Goal: Task Accomplishment & Management: Use online tool/utility

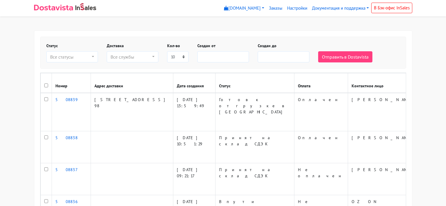
select select
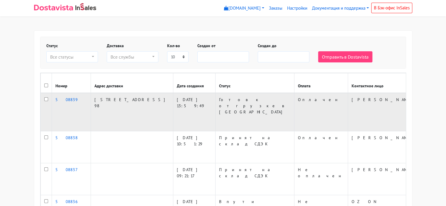
click at [46, 101] on input "checkbox" at bounding box center [46, 99] width 4 height 4
checkbox input "true"
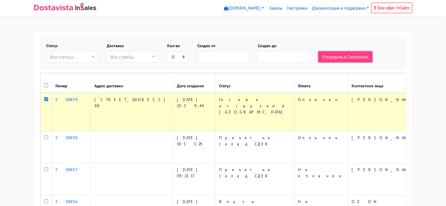
click at [347, 56] on button "Отправить в Dostavista" at bounding box center [345, 56] width 54 height 11
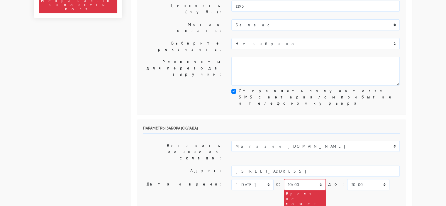
scroll to position [147, 0]
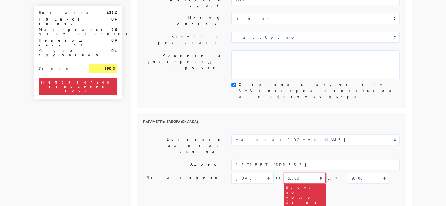
click at [317, 173] on select "00:00 00:30 01:00 01:30 02:00 02:30 03:00 03:30 04:00 04:30 05:00 05:30 06:00 0…" at bounding box center [305, 178] width 42 height 11
click at [318, 173] on select "00:00 00:30 01:00 01:30 02:00 02:30 03:00 03:30 04:00 04:30 05:00 05:30 06:00 0…" at bounding box center [305, 178] width 42 height 11
select select "15:30"
click at [284, 173] on select "00:00 00:30 01:00 01:30 02:00 02:30 03:00 03:30 04:00 04:30 05:00 05:30 06:00 0…" at bounding box center [305, 178] width 42 height 11
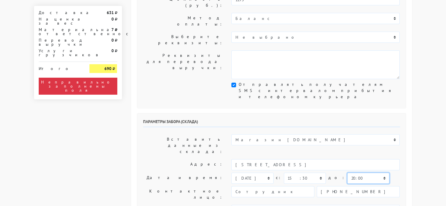
click at [370, 173] on select "00:00 00:30 01:00 01:30 02:00 02:30 03:00 03:30 04:00 04:30 05:00 05:30 06:00 0…" at bounding box center [368, 178] width 42 height 11
select select "16:00"
click at [347, 173] on select "00:00 00:30 01:00 01:30 02:00 02:30 03:00 03:30 04:00 04:30 05:00 05:30 06:00 0…" at bounding box center [368, 178] width 42 height 11
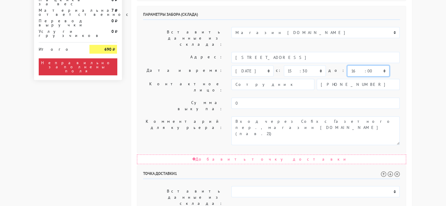
scroll to position [264, 0]
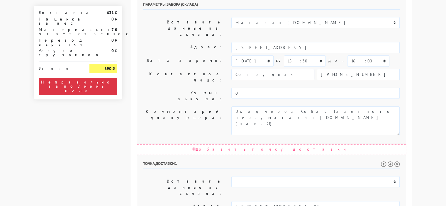
select select "16:00"
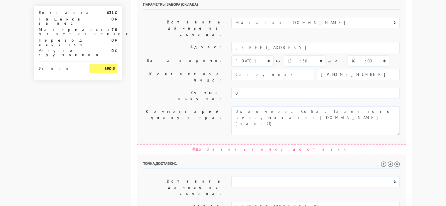
select select "16:30"
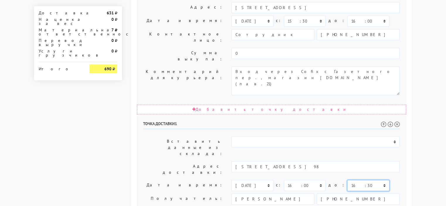
scroll to position [333, 0]
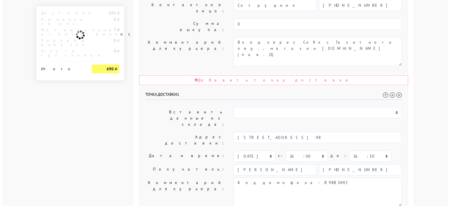
scroll to position [0, 0]
